Goal: Task Accomplishment & Management: Use online tool/utility

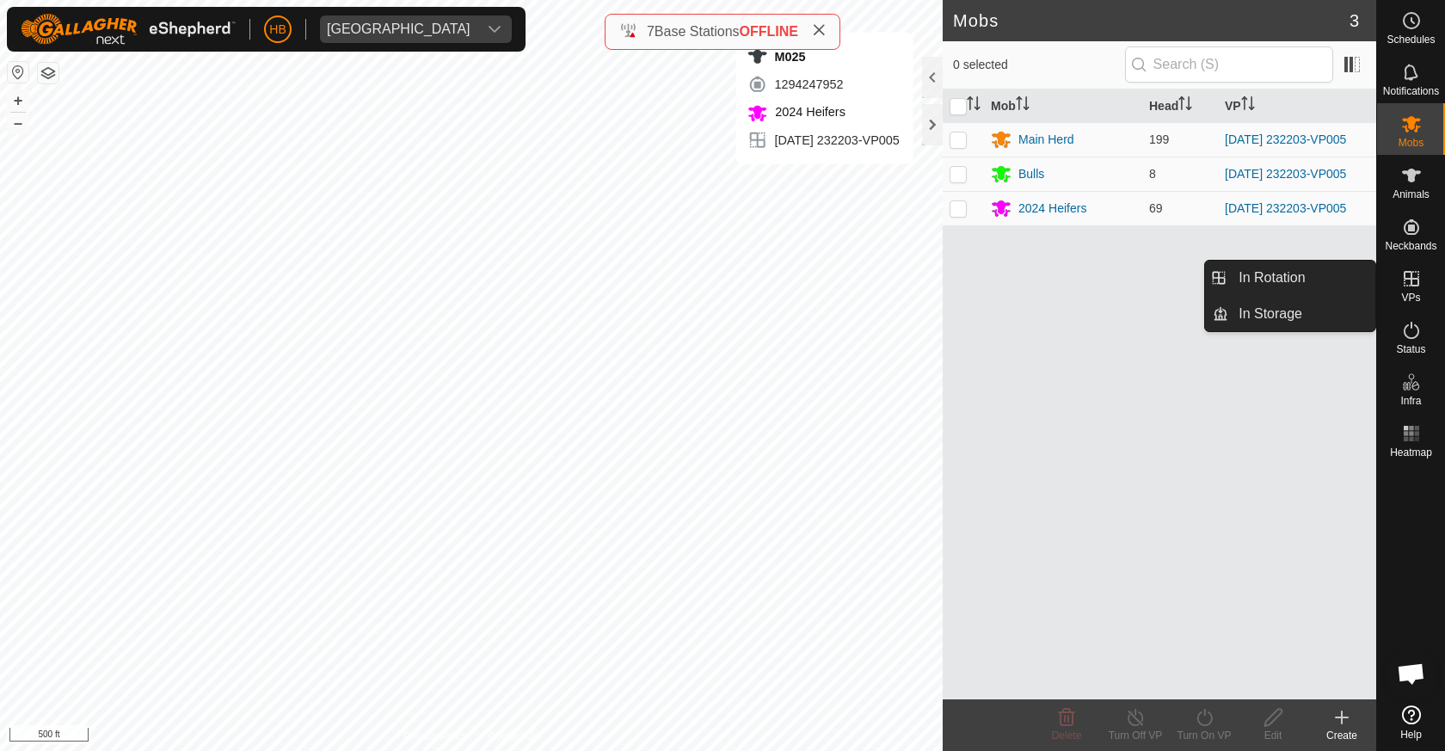
click at [1413, 287] on icon at bounding box center [1411, 278] width 21 height 21
click at [1324, 283] on link "In Rotation" at bounding box center [1301, 278] width 147 height 34
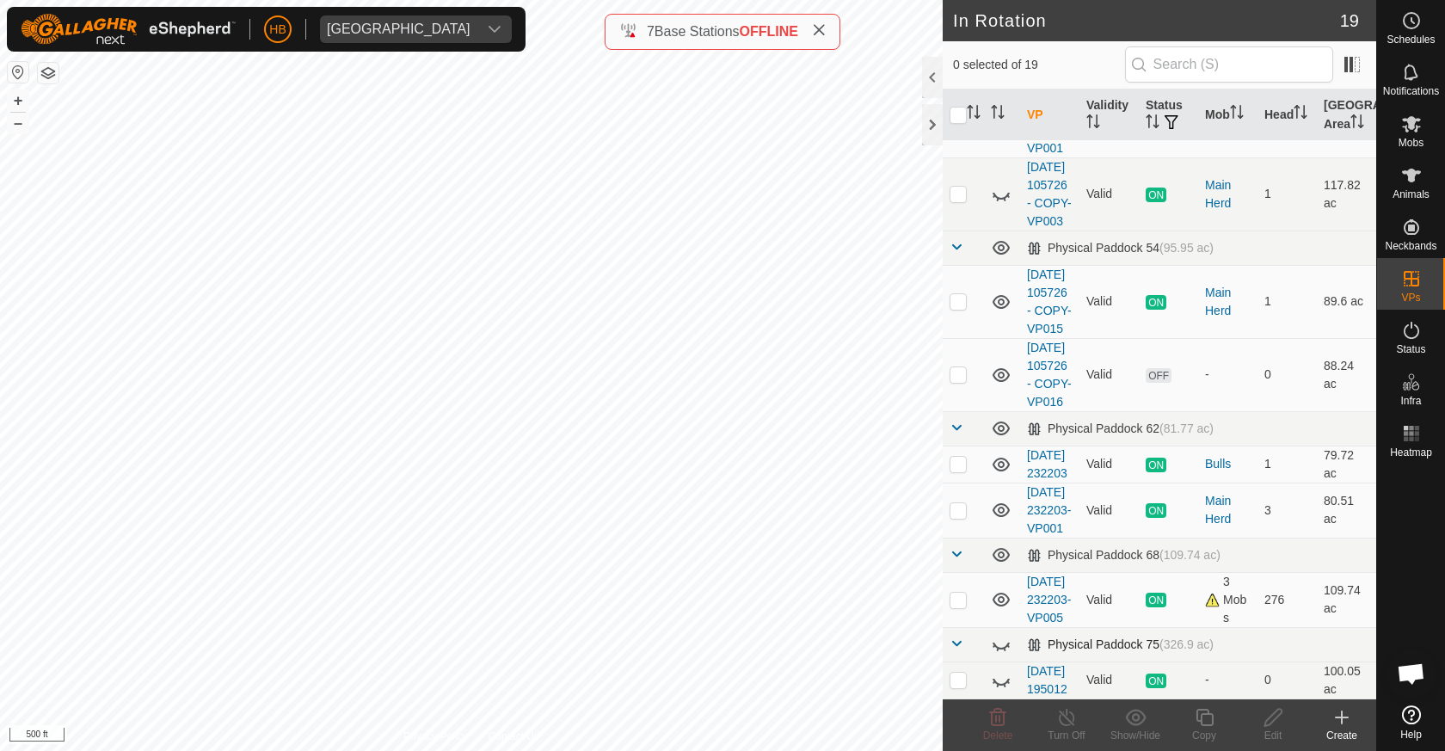
scroll to position [1310, 0]
click at [967, 593] on p-checkbox at bounding box center [958, 600] width 17 height 14
checkbox input "true"
click at [1212, 732] on div "Copy" at bounding box center [1204, 735] width 69 height 15
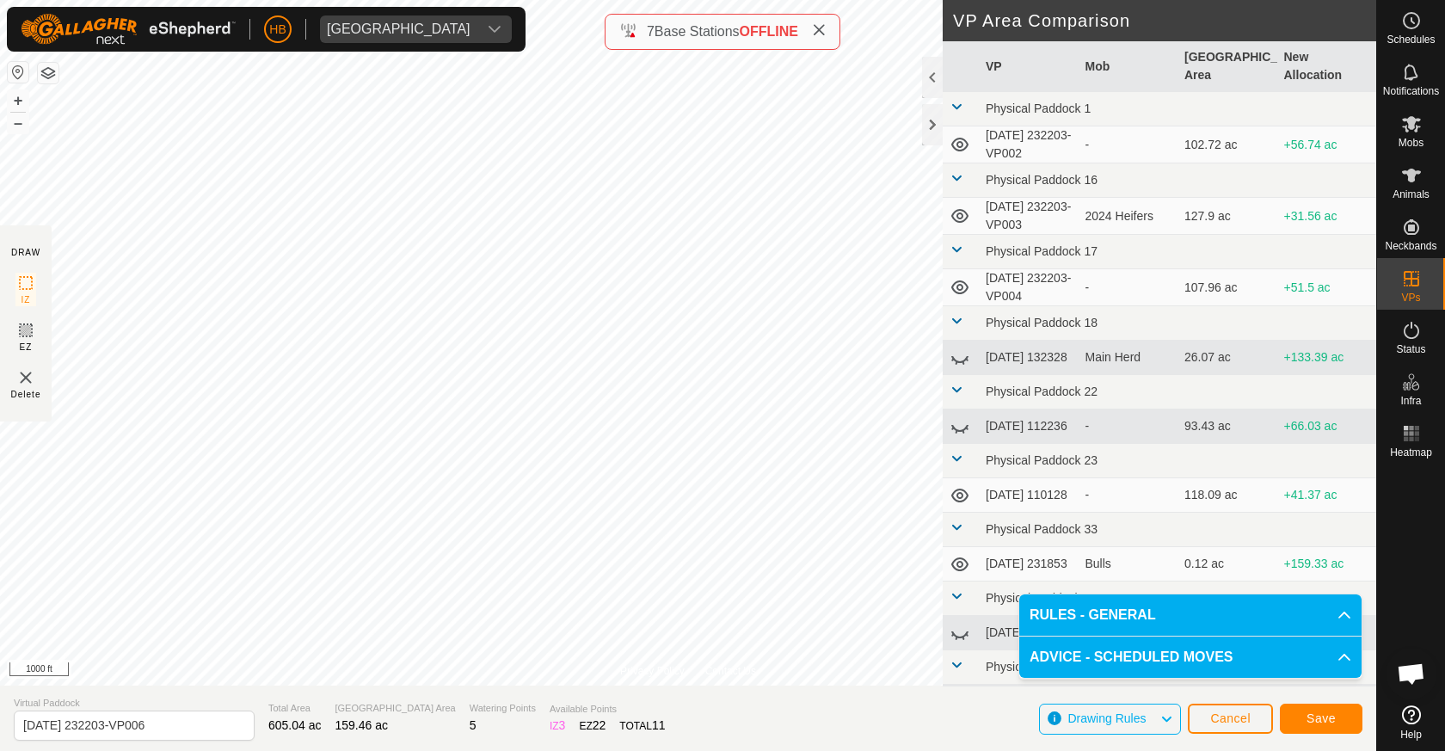
click at [1320, 717] on span "Save" at bounding box center [1321, 718] width 29 height 14
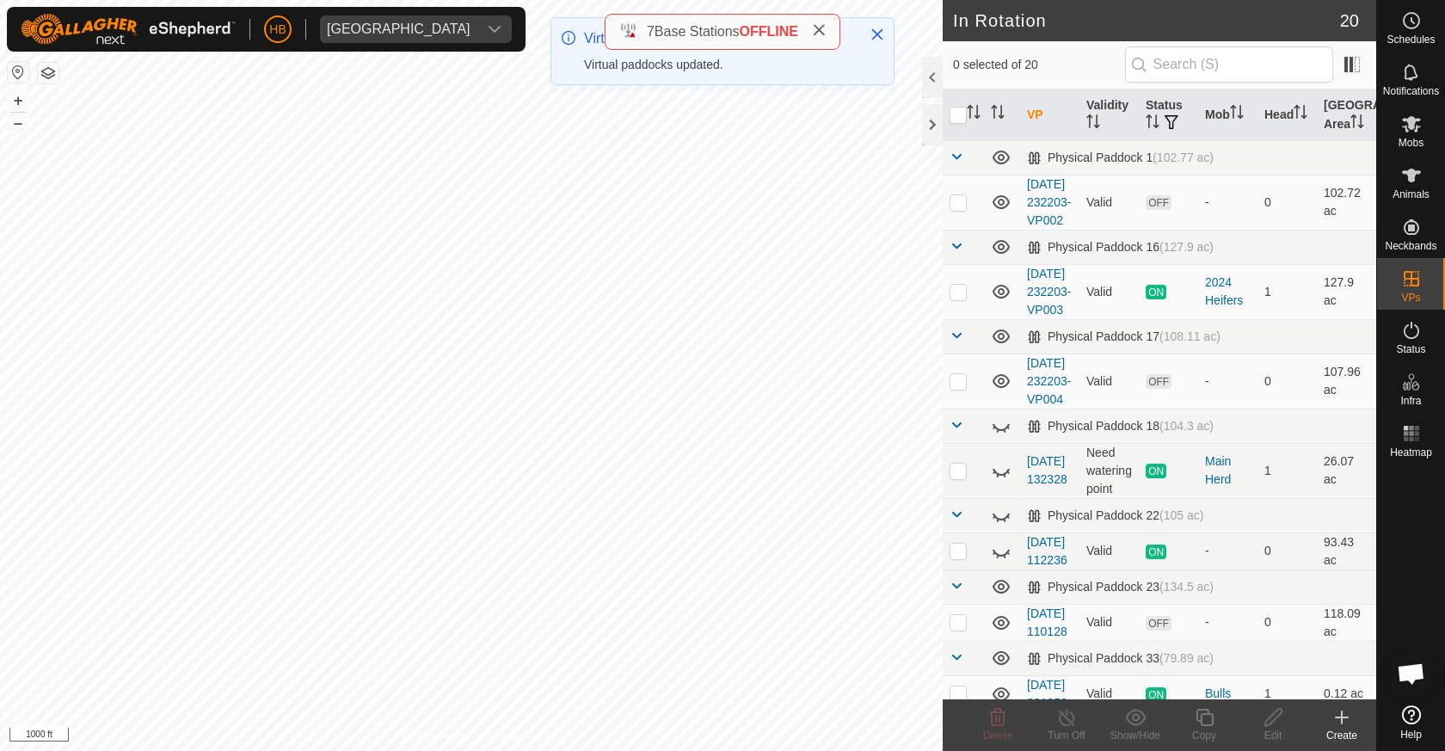
click at [1343, 730] on div "Create" at bounding box center [1342, 735] width 69 height 15
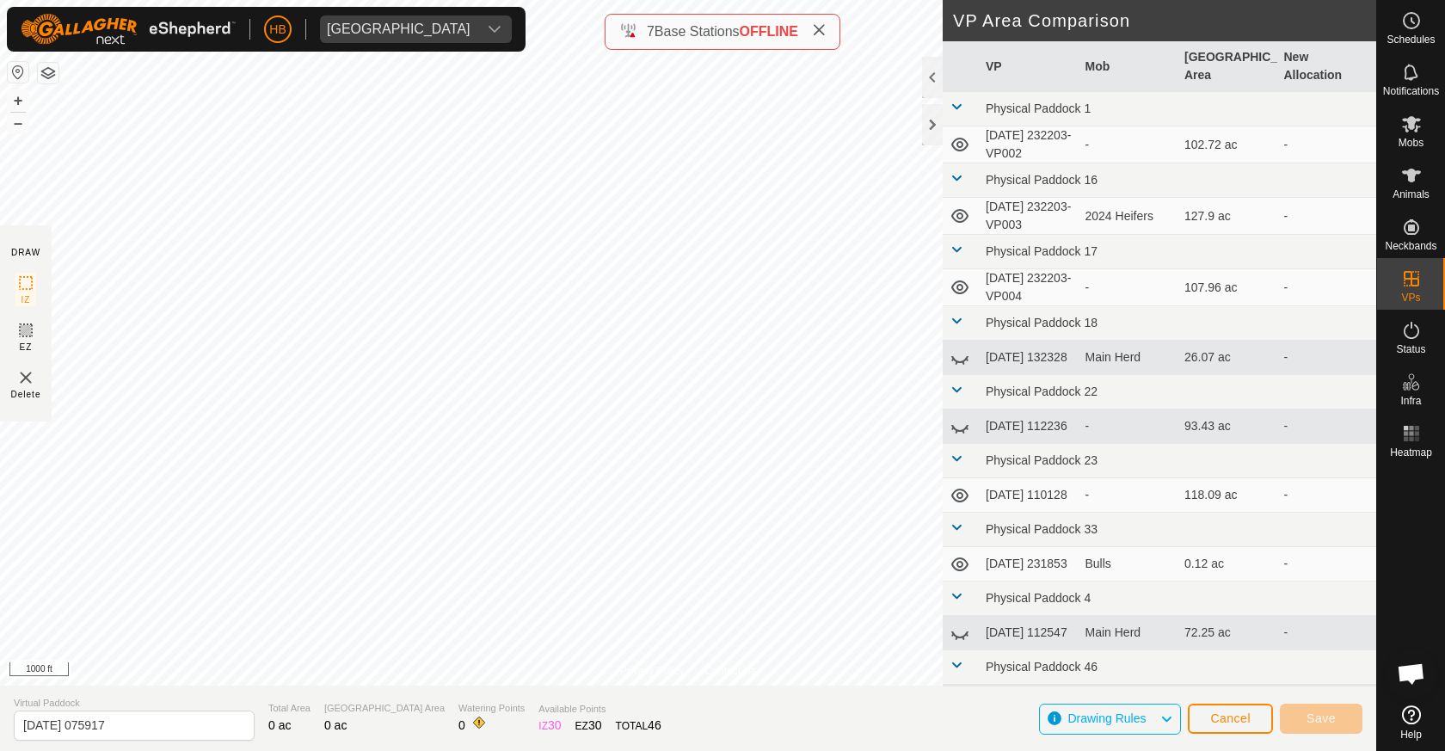
click at [1247, 710] on button "Cancel" at bounding box center [1230, 719] width 85 height 30
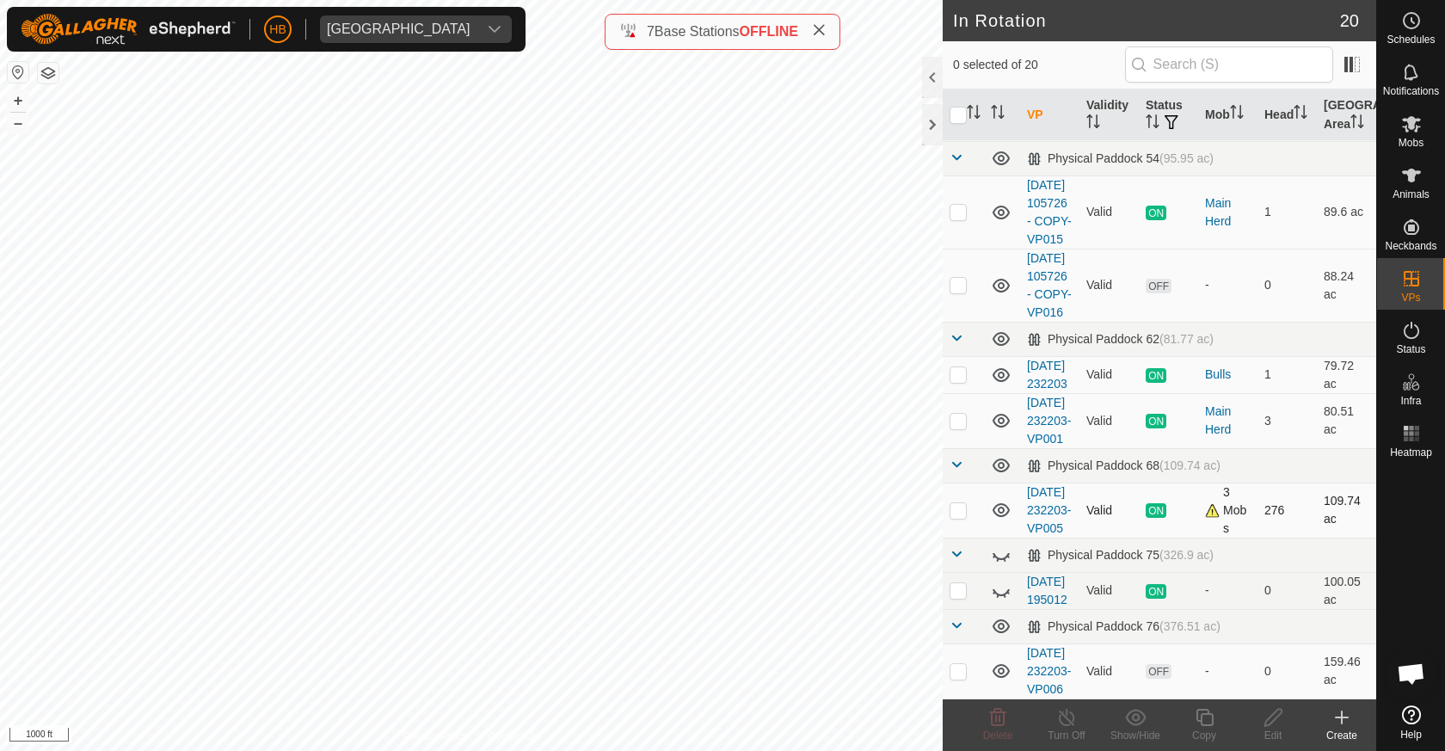
scroll to position [1418, 0]
click at [954, 503] on p-checkbox at bounding box center [958, 510] width 17 height 14
click at [957, 503] on p-checkbox at bounding box center [958, 510] width 17 height 14
checkbox input "false"
click at [957, 664] on p-checkbox at bounding box center [958, 671] width 17 height 14
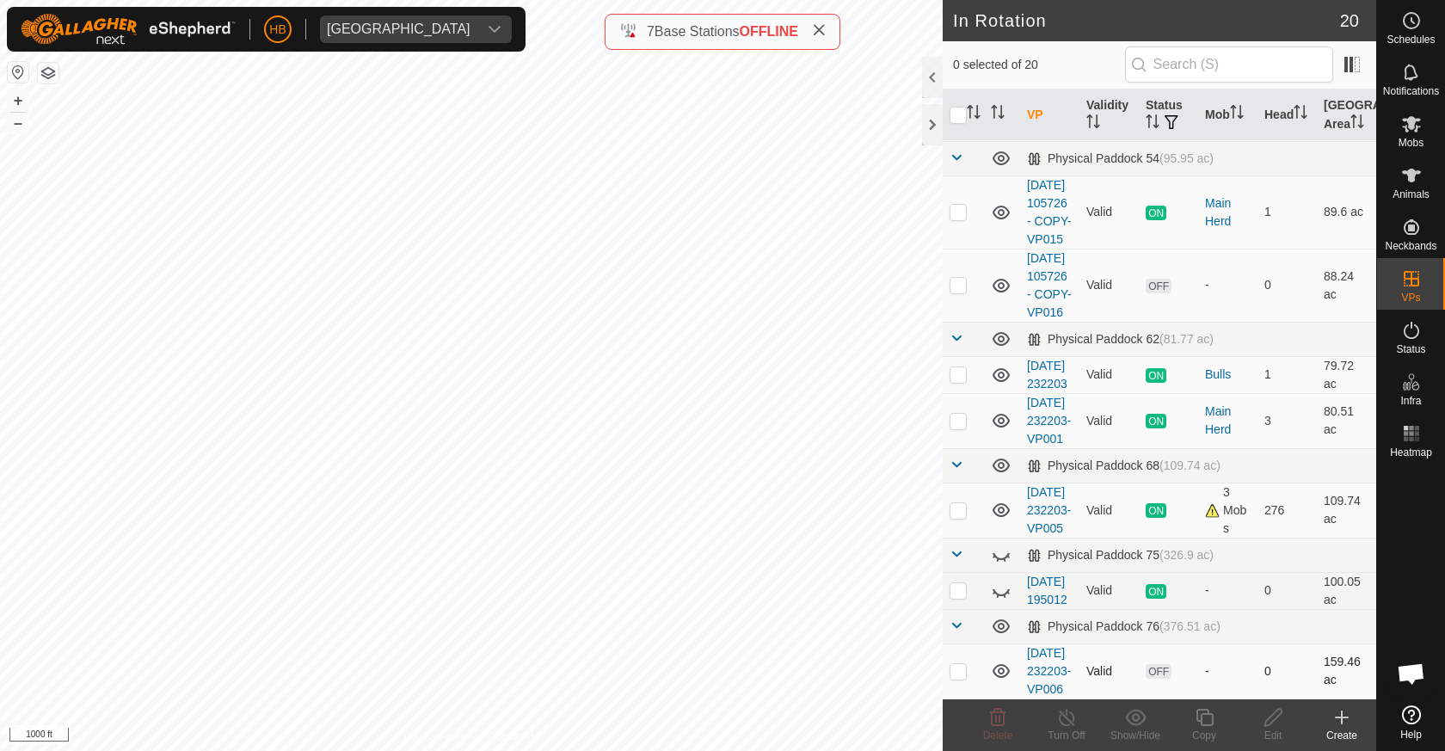
checkbox input "true"
click at [1279, 729] on div "Edit" at bounding box center [1273, 735] width 69 height 15
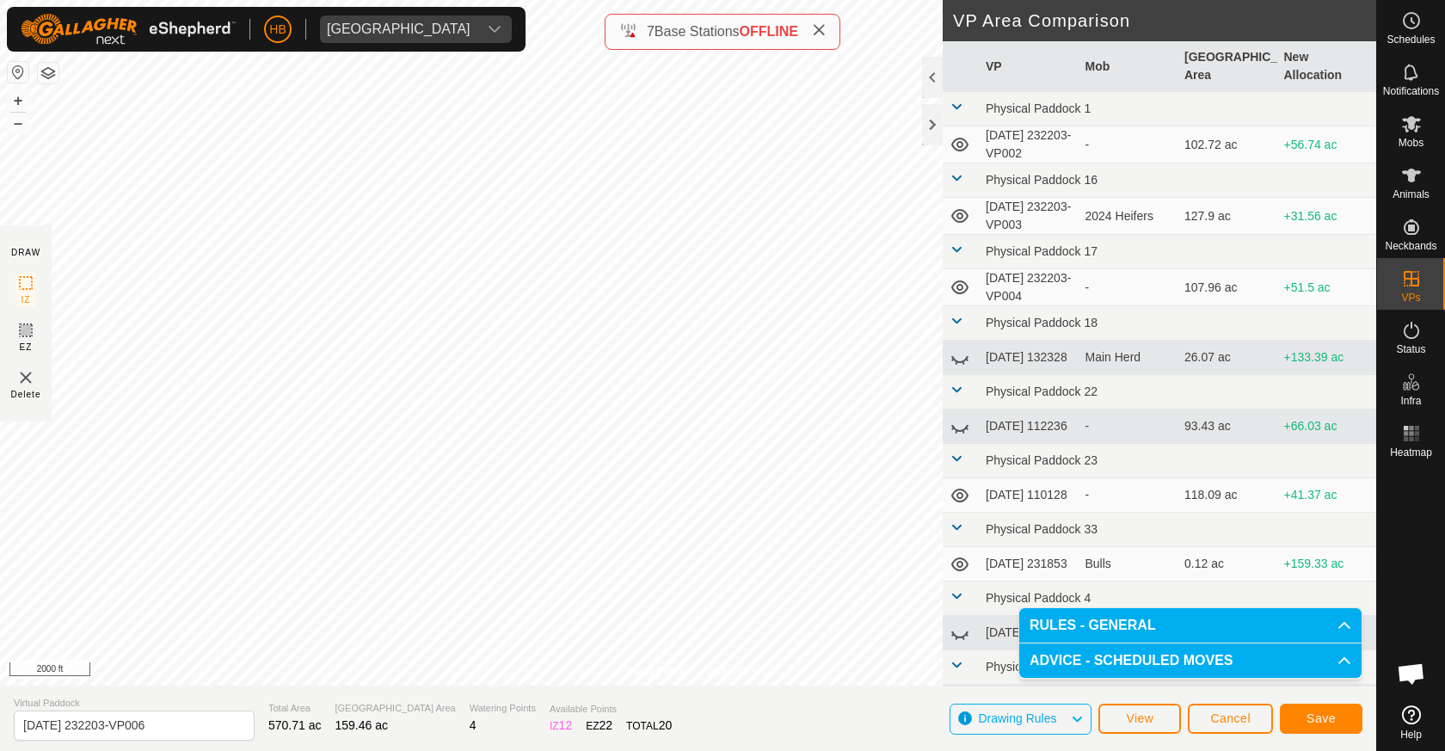
click at [1339, 724] on button "Save" at bounding box center [1321, 719] width 83 height 30
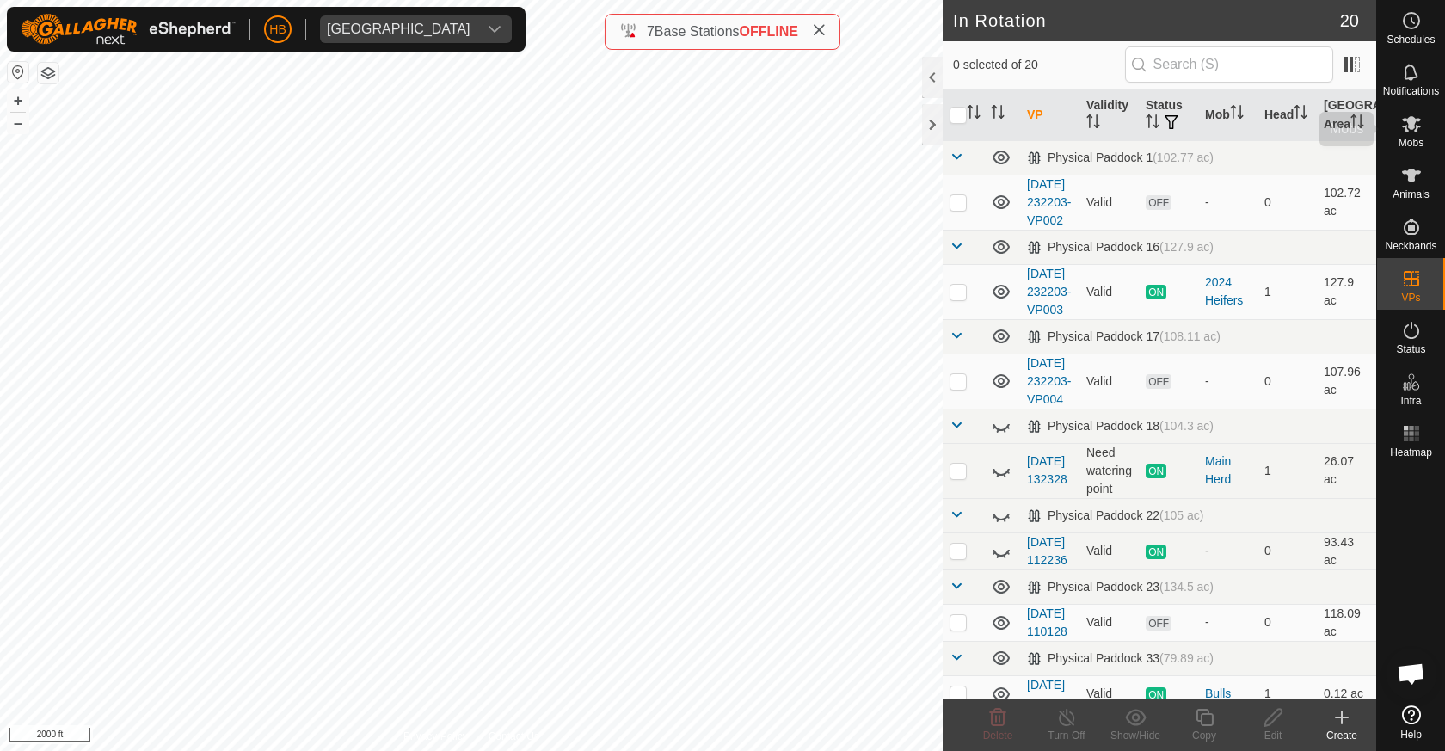
click at [1413, 132] on icon at bounding box center [1411, 124] width 21 height 21
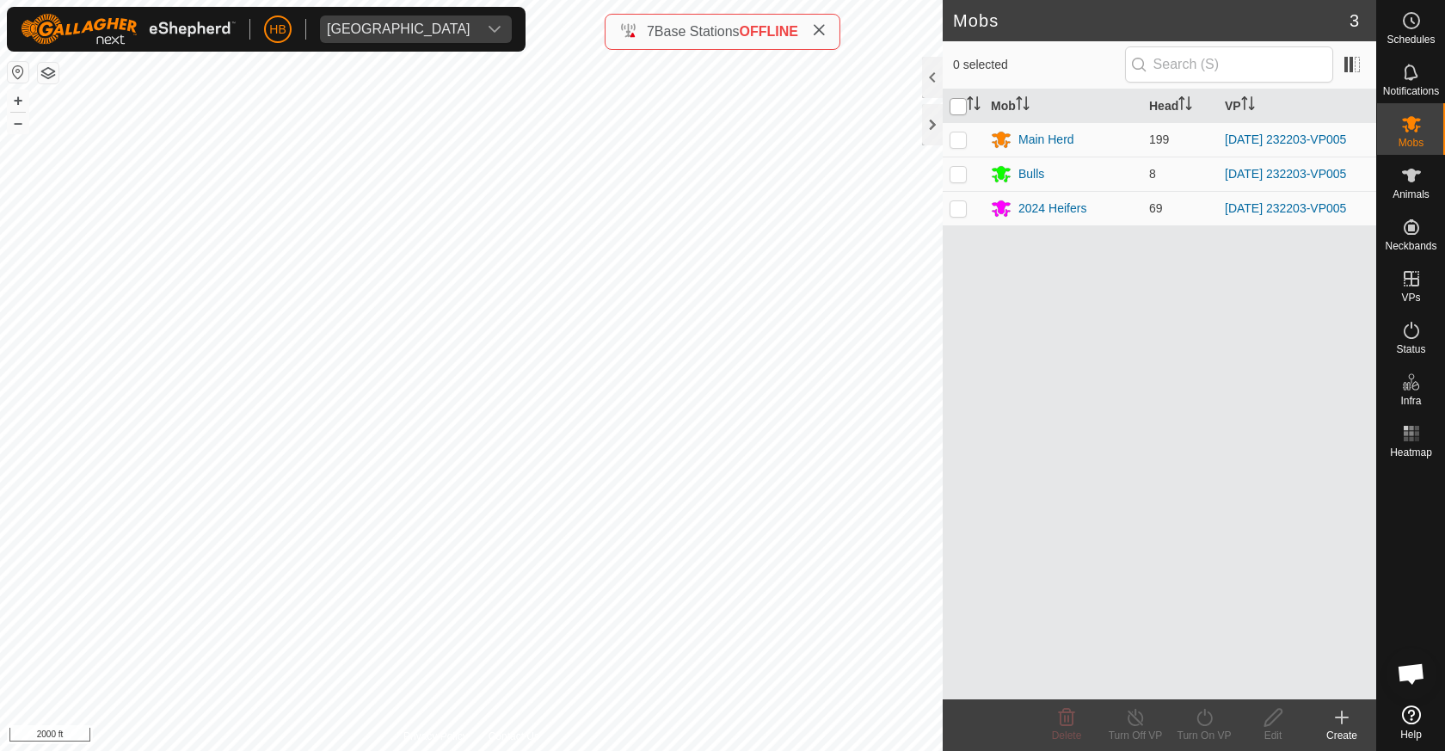
click at [965, 109] on input "checkbox" at bounding box center [958, 106] width 17 height 17
checkbox input "true"
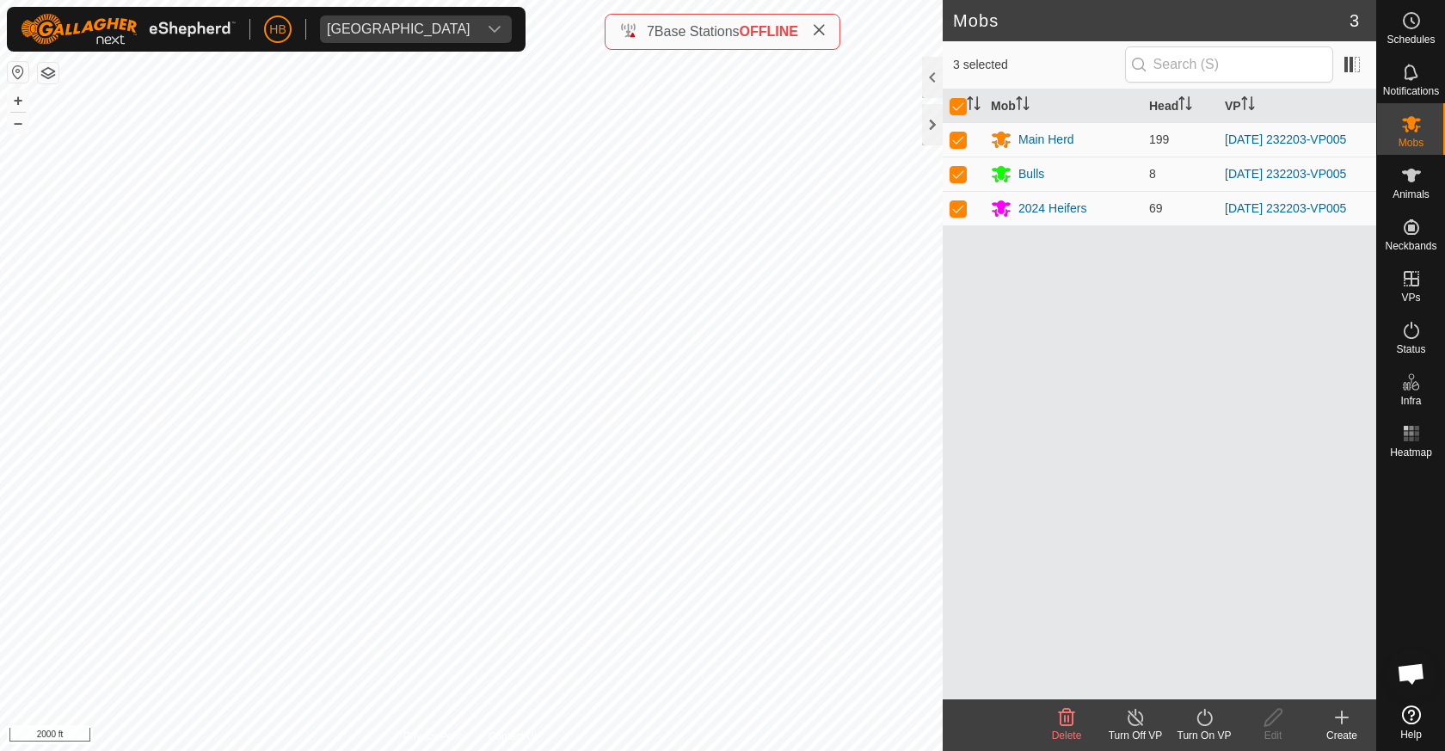
click at [1196, 723] on icon at bounding box center [1205, 717] width 22 height 21
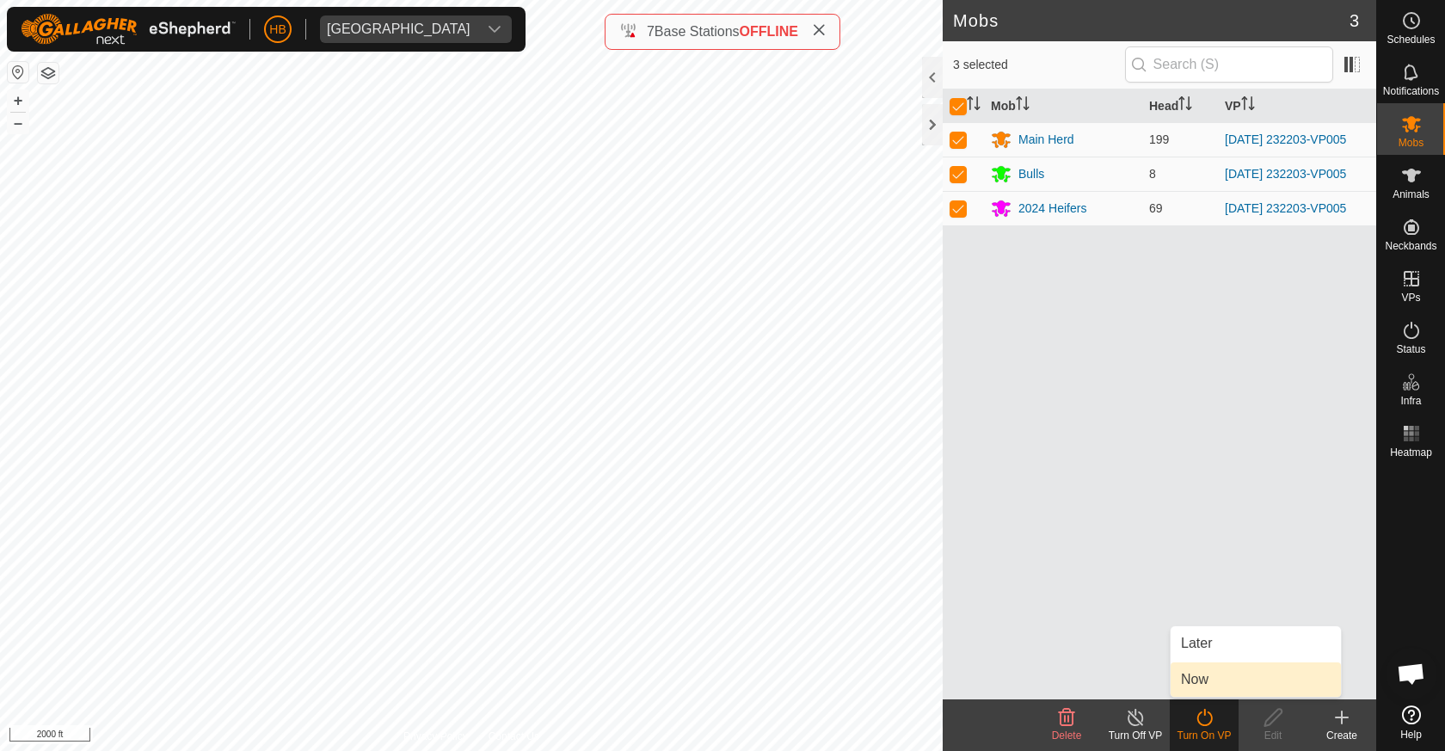
click at [1197, 689] on link "Now" at bounding box center [1256, 679] width 170 height 34
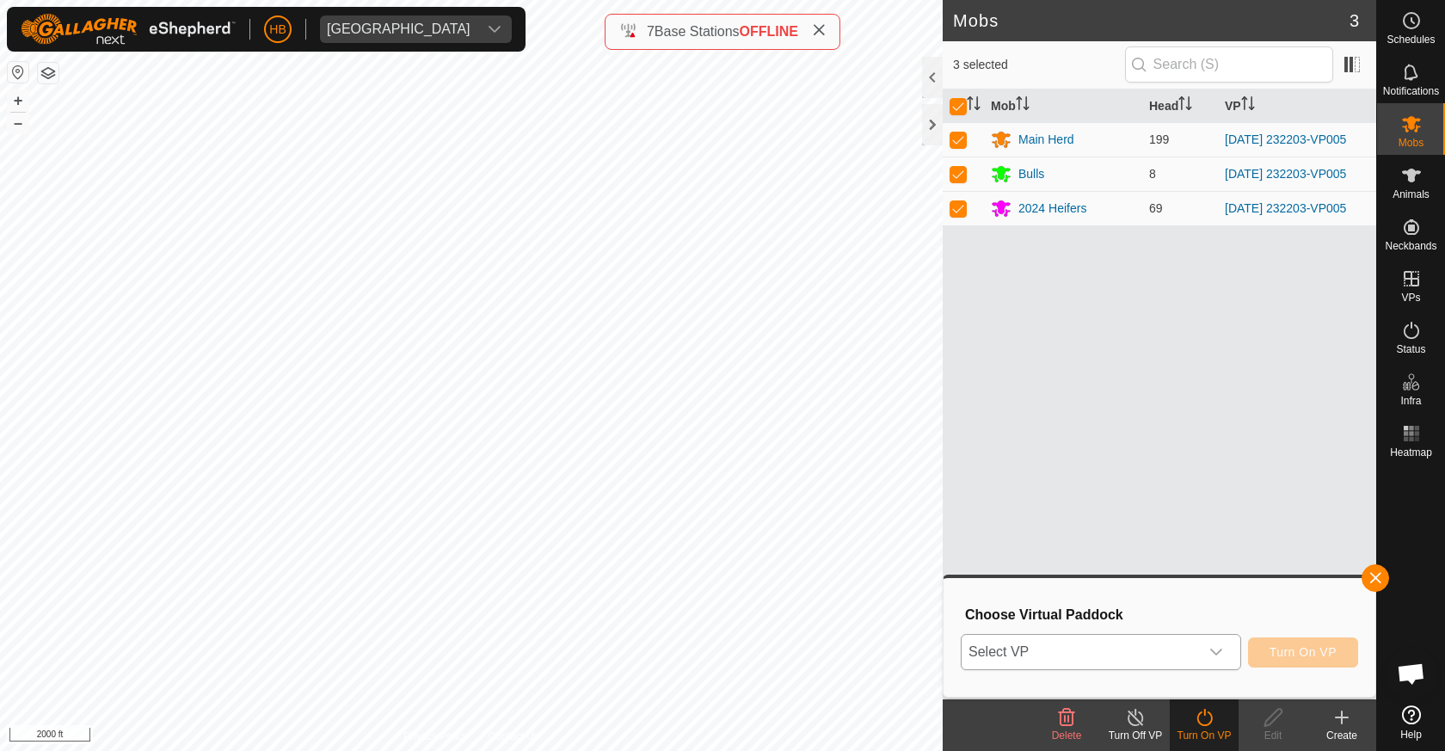
click at [1161, 649] on span "Select VP" at bounding box center [1080, 652] width 237 height 34
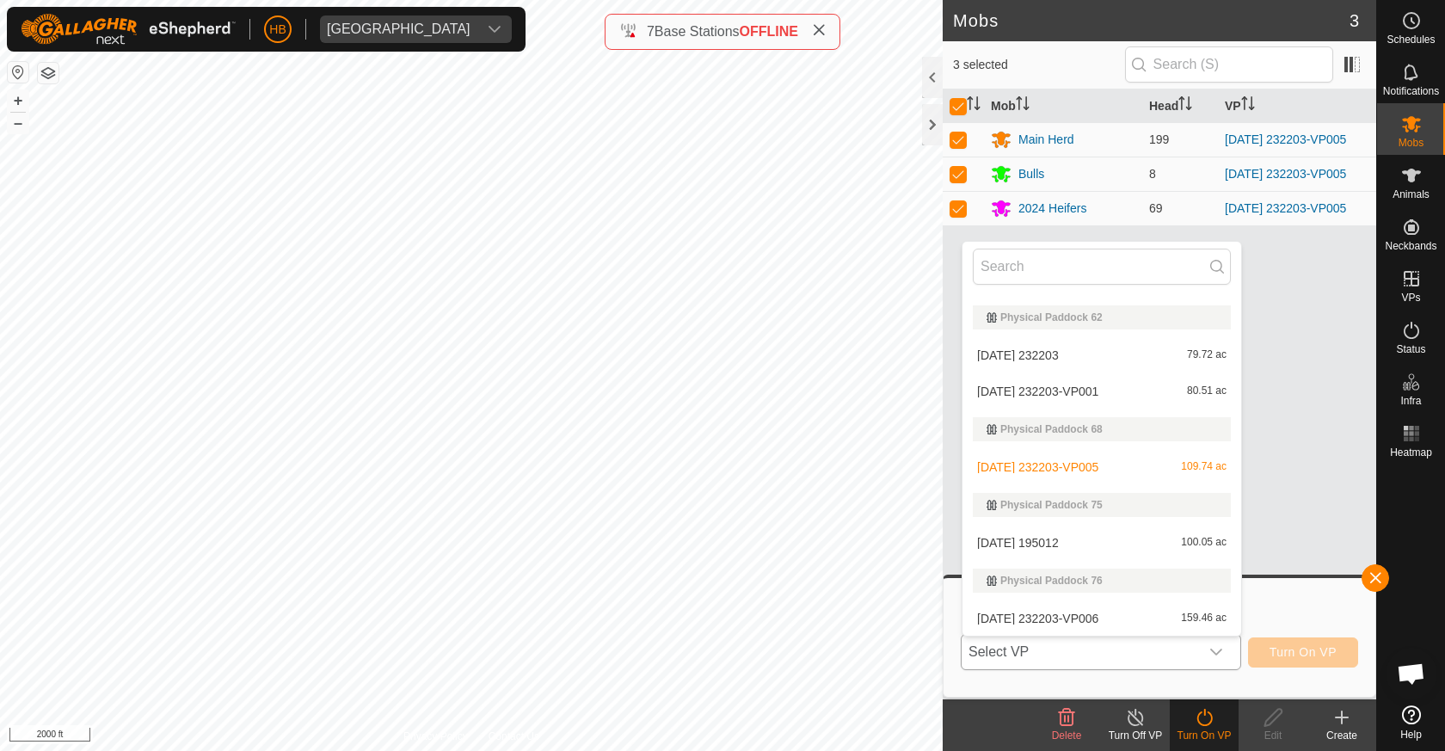
scroll to position [1050, 0]
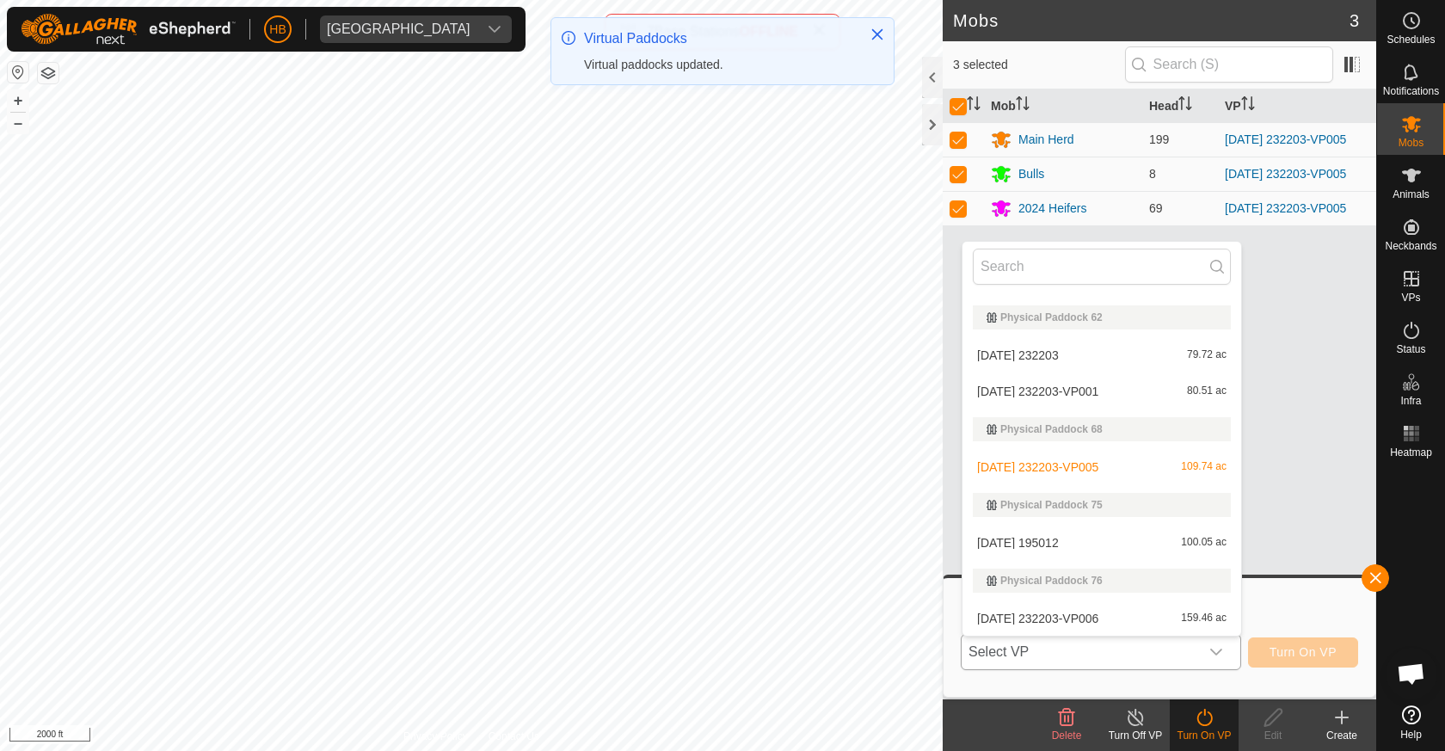
click at [1163, 616] on li "[DATE] 232203-VP006 159.46 ac" at bounding box center [1102, 618] width 279 height 34
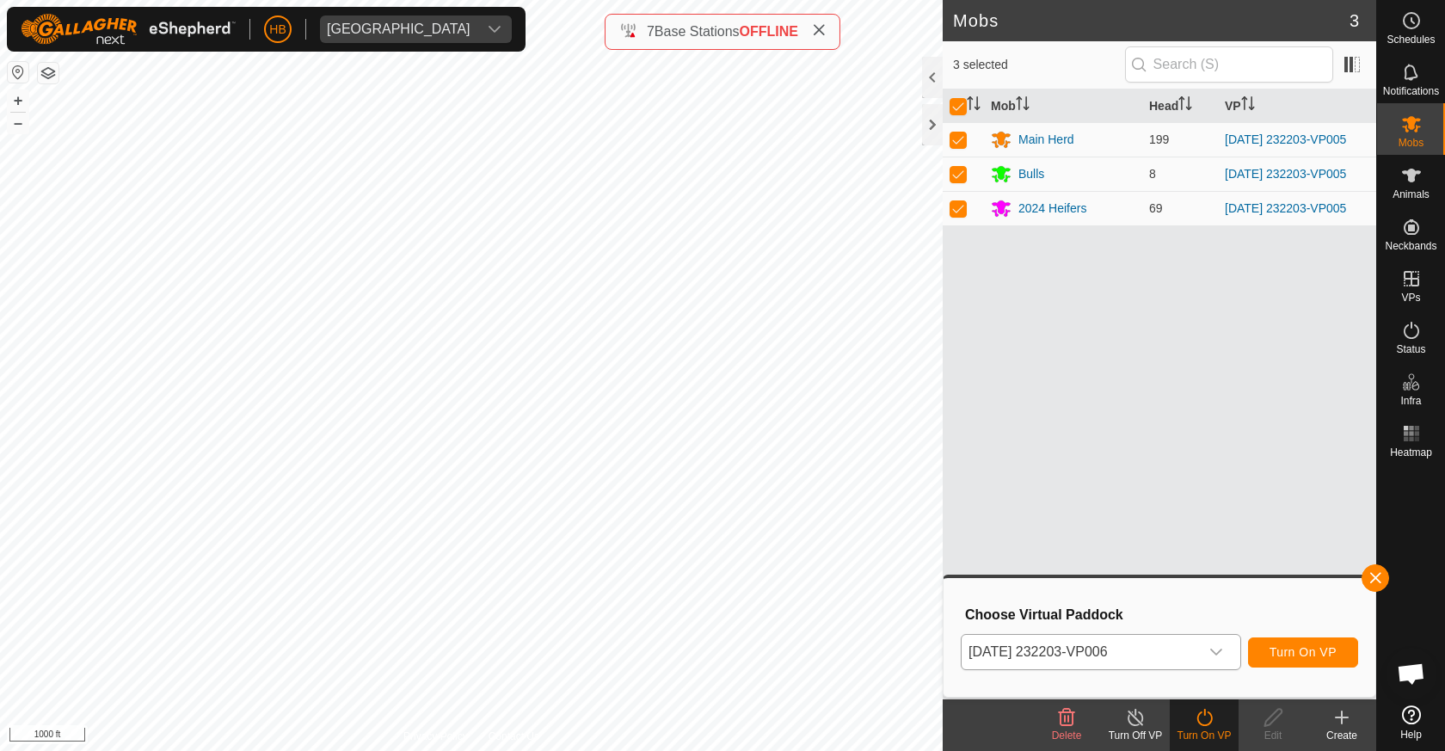
click at [1123, 524] on div "Mobs 3 3 selected Mob Head VP Main Herd 199 [DATE] 232203-VP005 Bulls 8 [DATE] …" at bounding box center [688, 375] width 1376 height 751
click at [1312, 659] on button "Turn On VP" at bounding box center [1303, 652] width 110 height 30
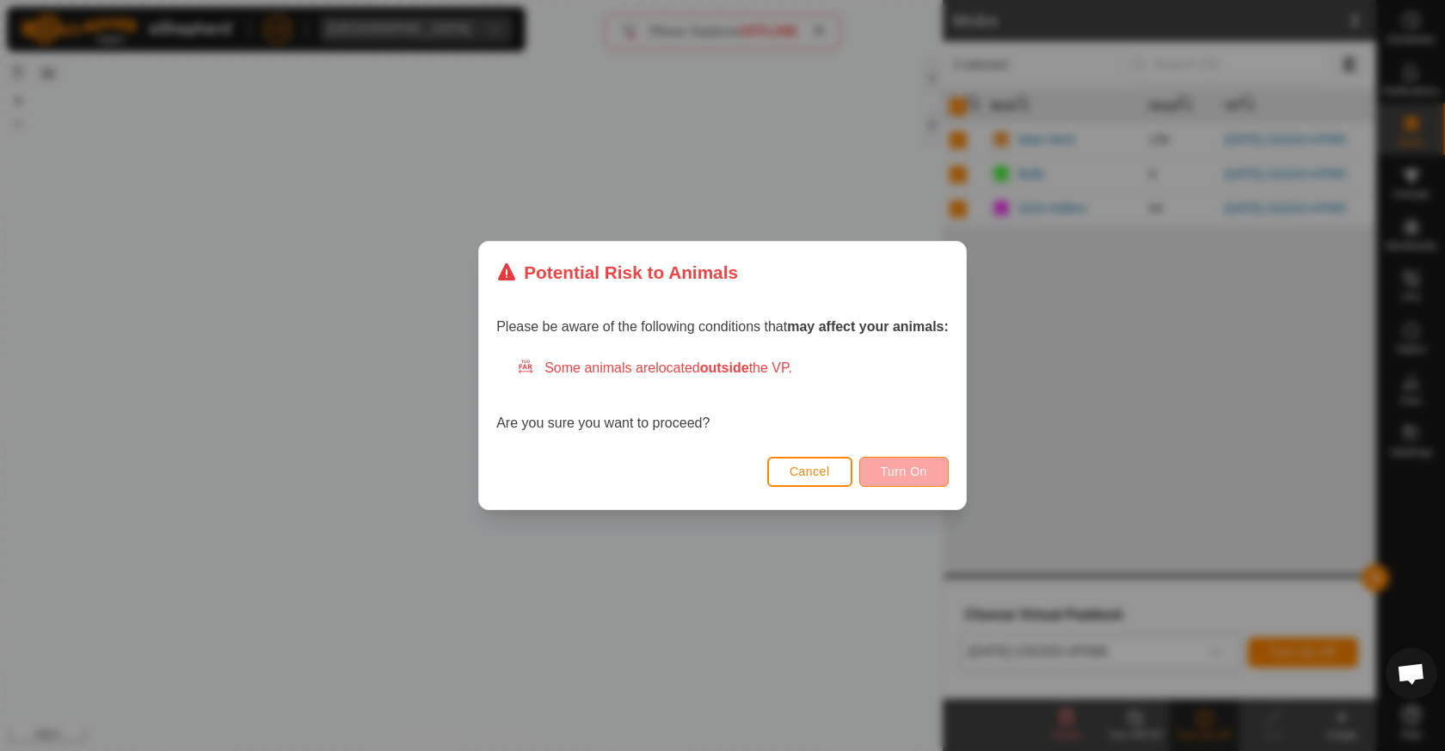
click at [914, 486] on button "Turn On" at bounding box center [903, 472] width 89 height 30
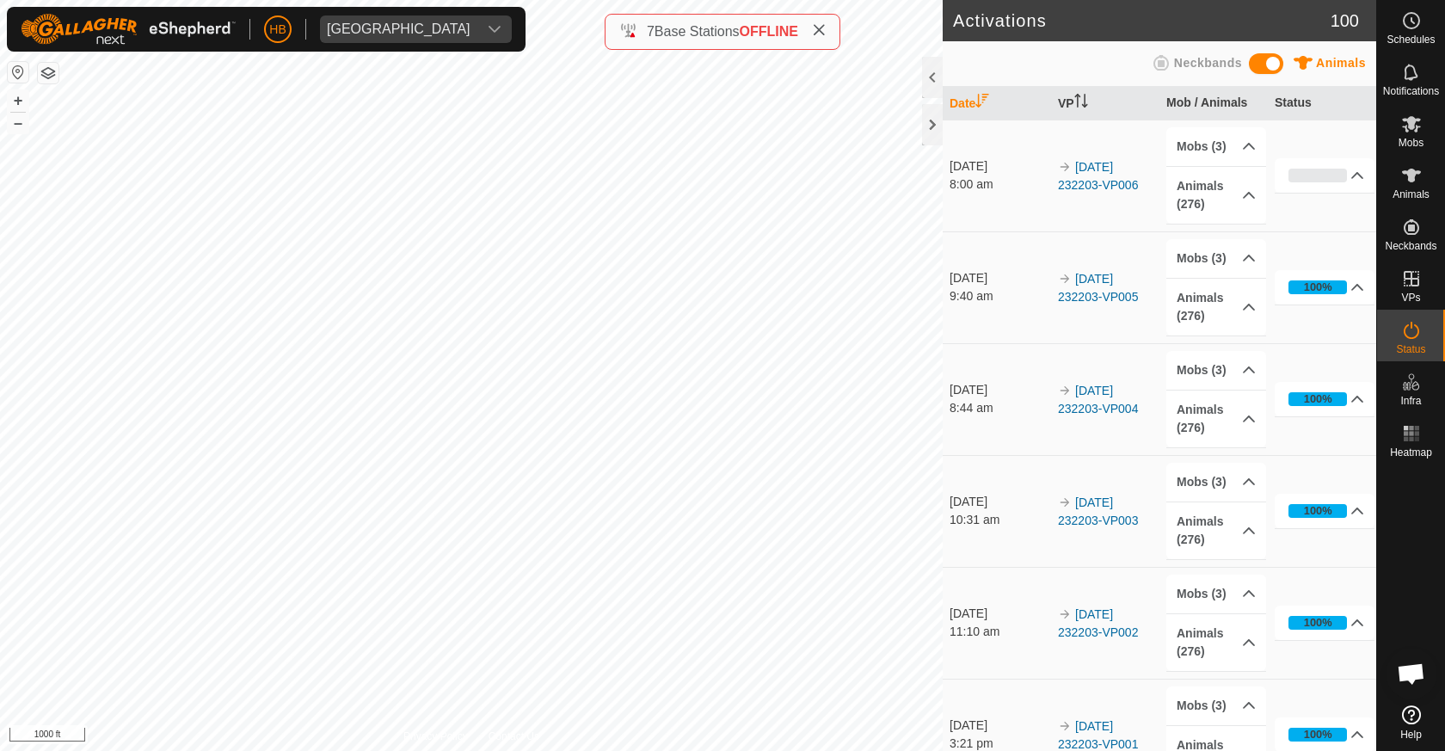
click at [830, 33] on div "7 Base Stations OFFLINE" at bounding box center [723, 32] width 236 height 36
click at [823, 29] on icon at bounding box center [819, 30] width 14 height 14
